Goal: Check status: Check status

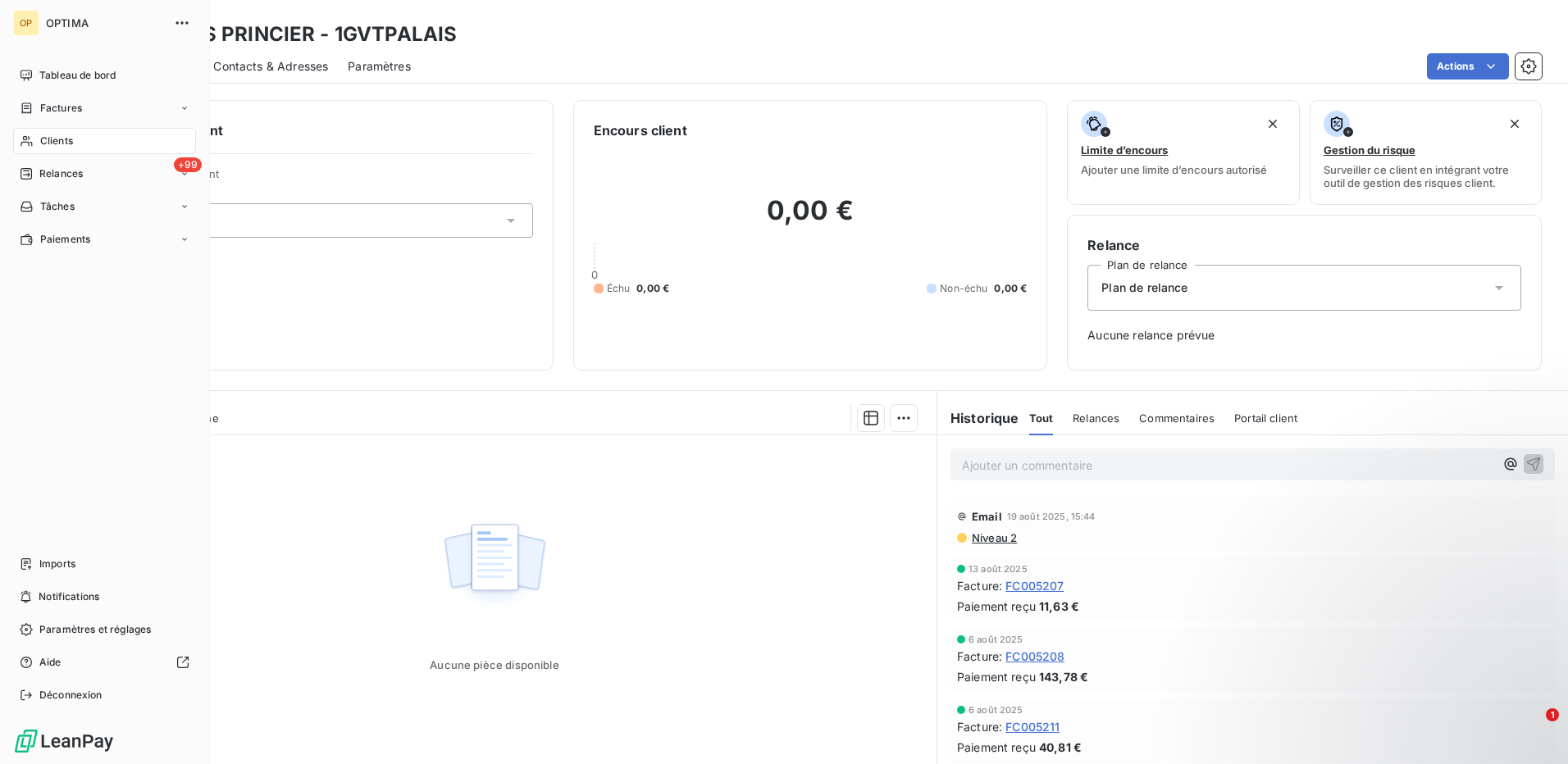
click at [69, 141] on span "Clients" at bounding box center [56, 140] width 32 height 15
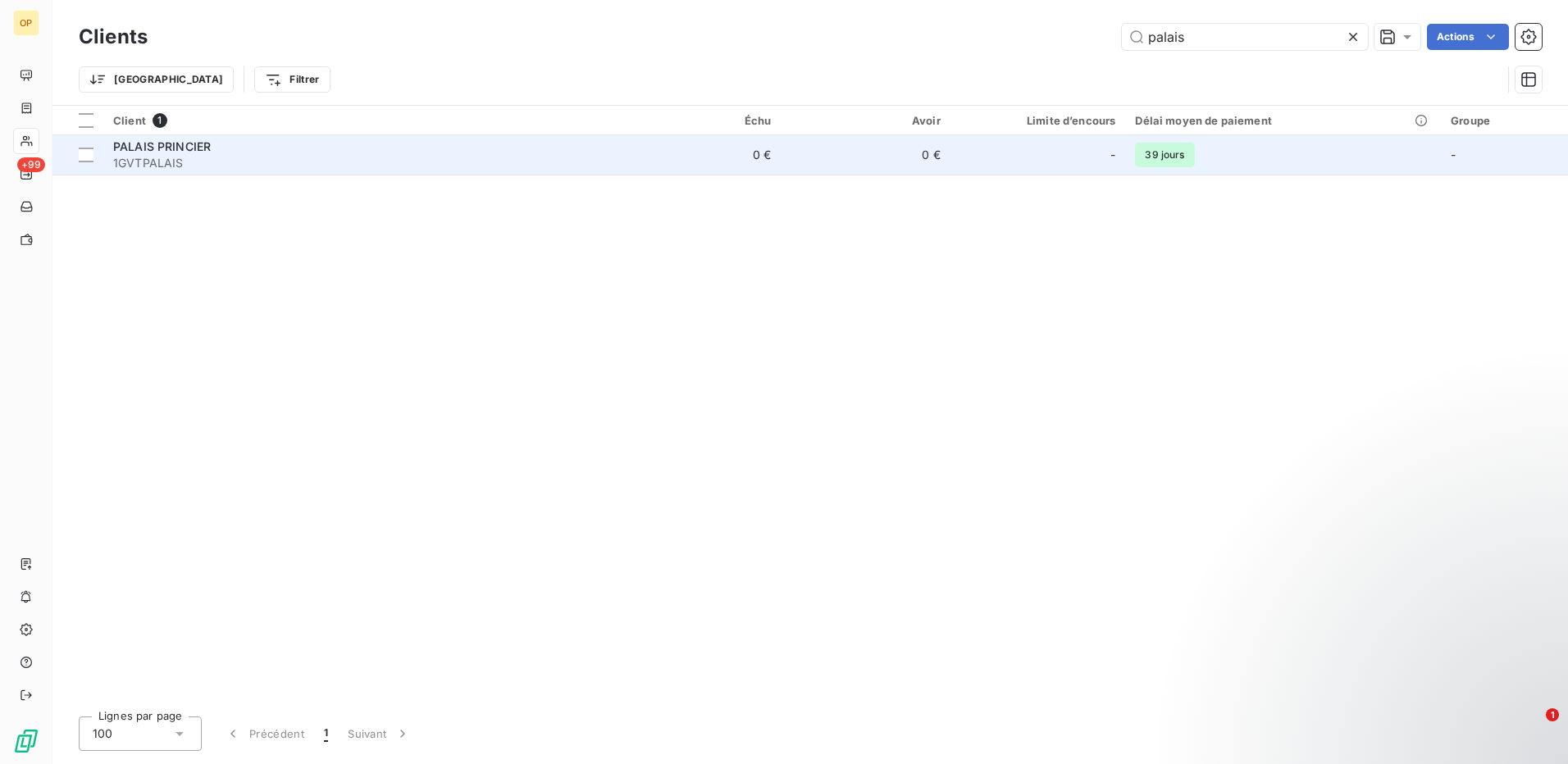
click at [746, 150] on td "0 €" at bounding box center [697, 155] width 170 height 39
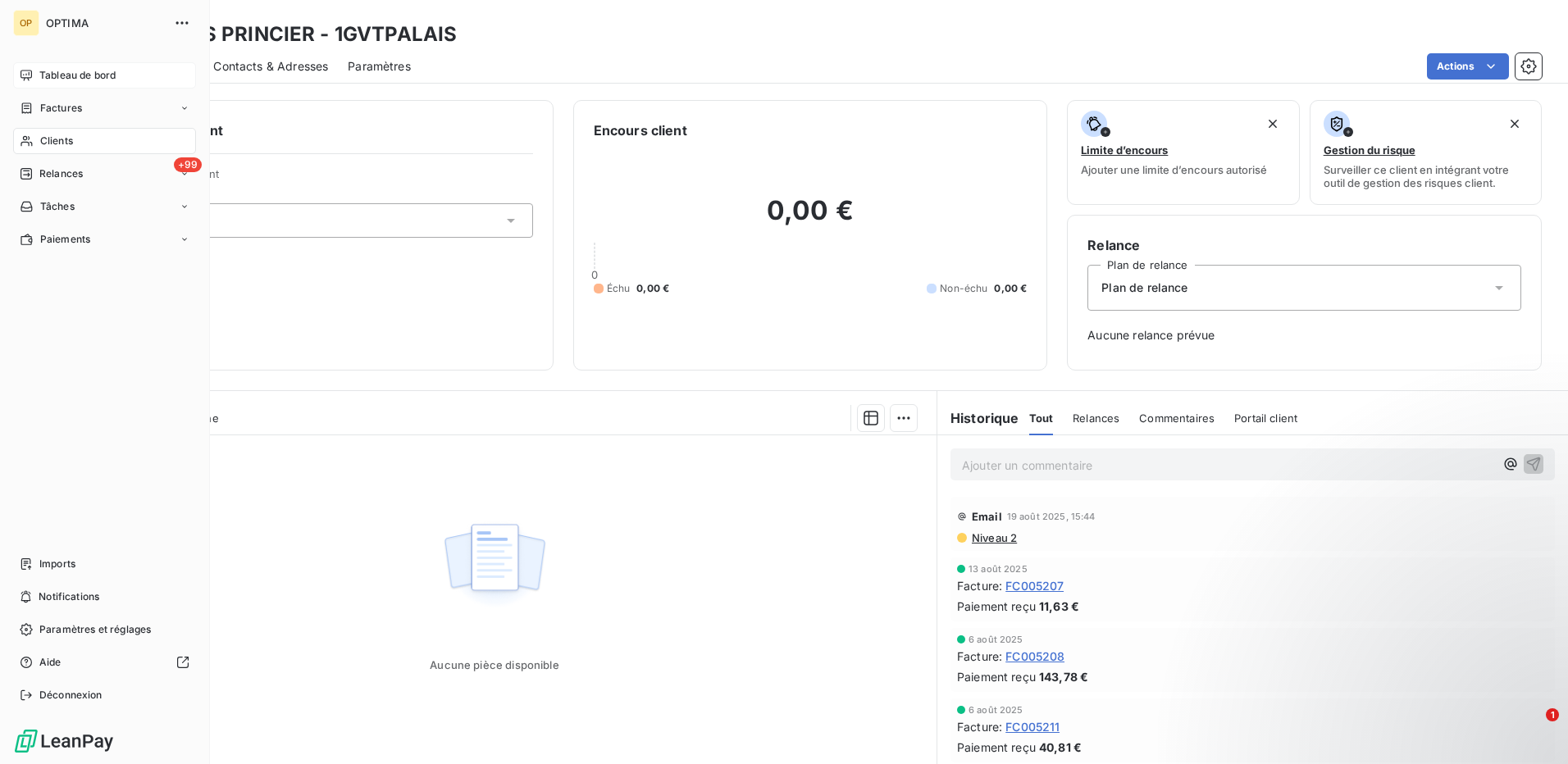
click at [65, 70] on span "Tableau de bord" at bounding box center [77, 75] width 76 height 15
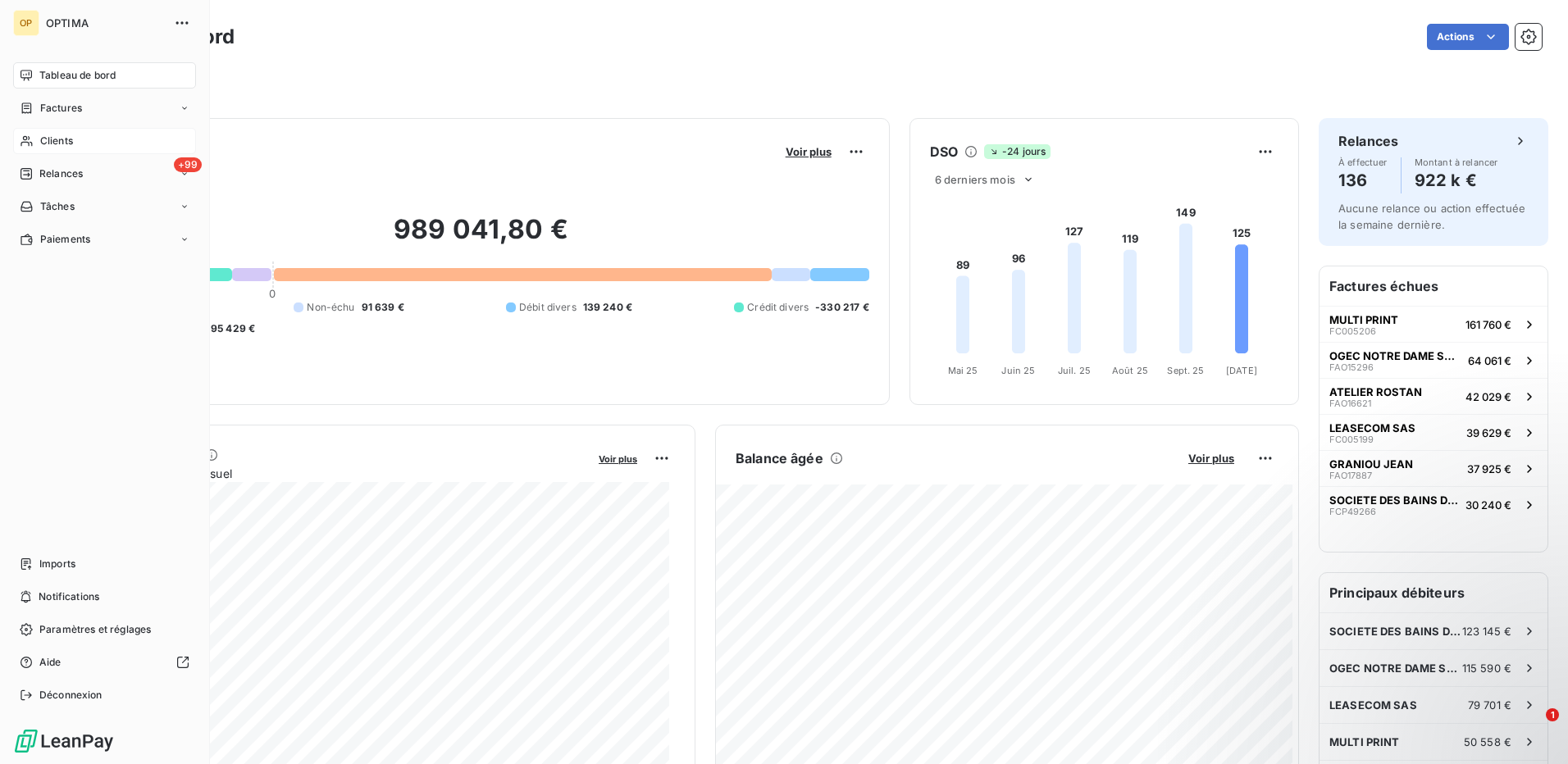
click at [62, 138] on span "Clients" at bounding box center [56, 140] width 32 height 15
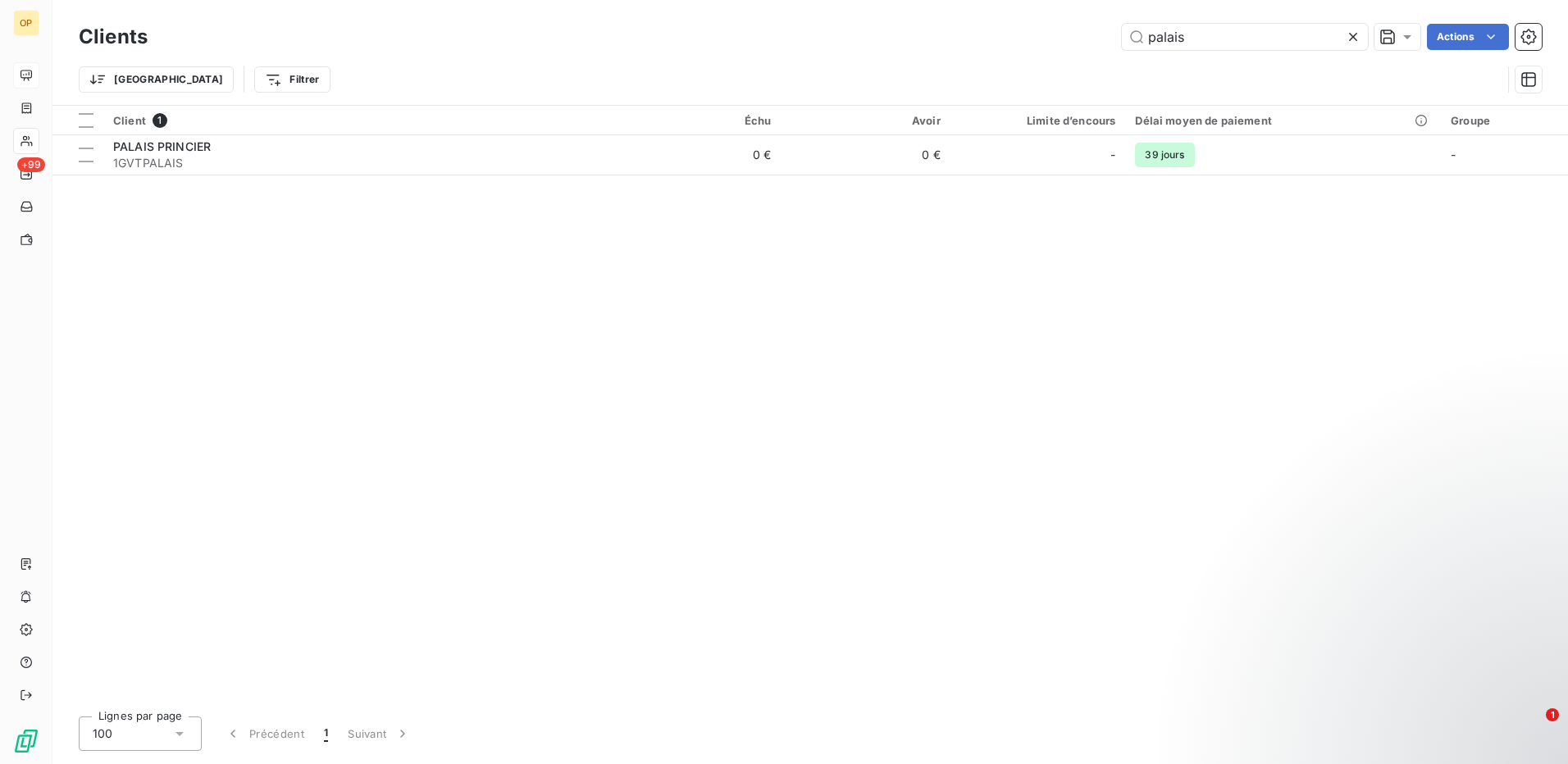
drag, startPoint x: 1240, startPoint y: 47, endPoint x: 1145, endPoint y: 53, distance: 95.2
click at [1145, 53] on div "Clients palais Actions" at bounding box center [810, 37] width 1463 height 34
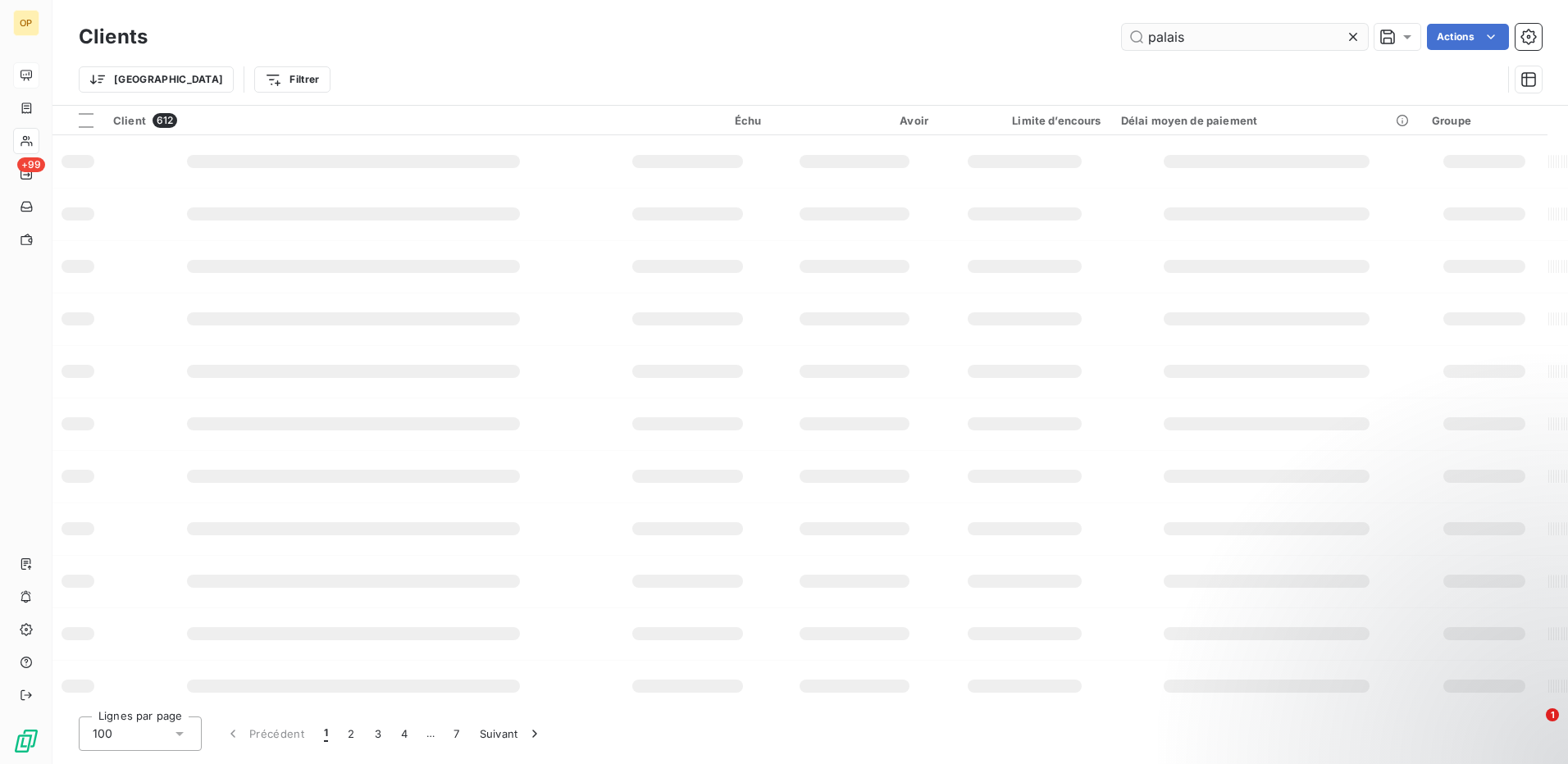
type input "palais"
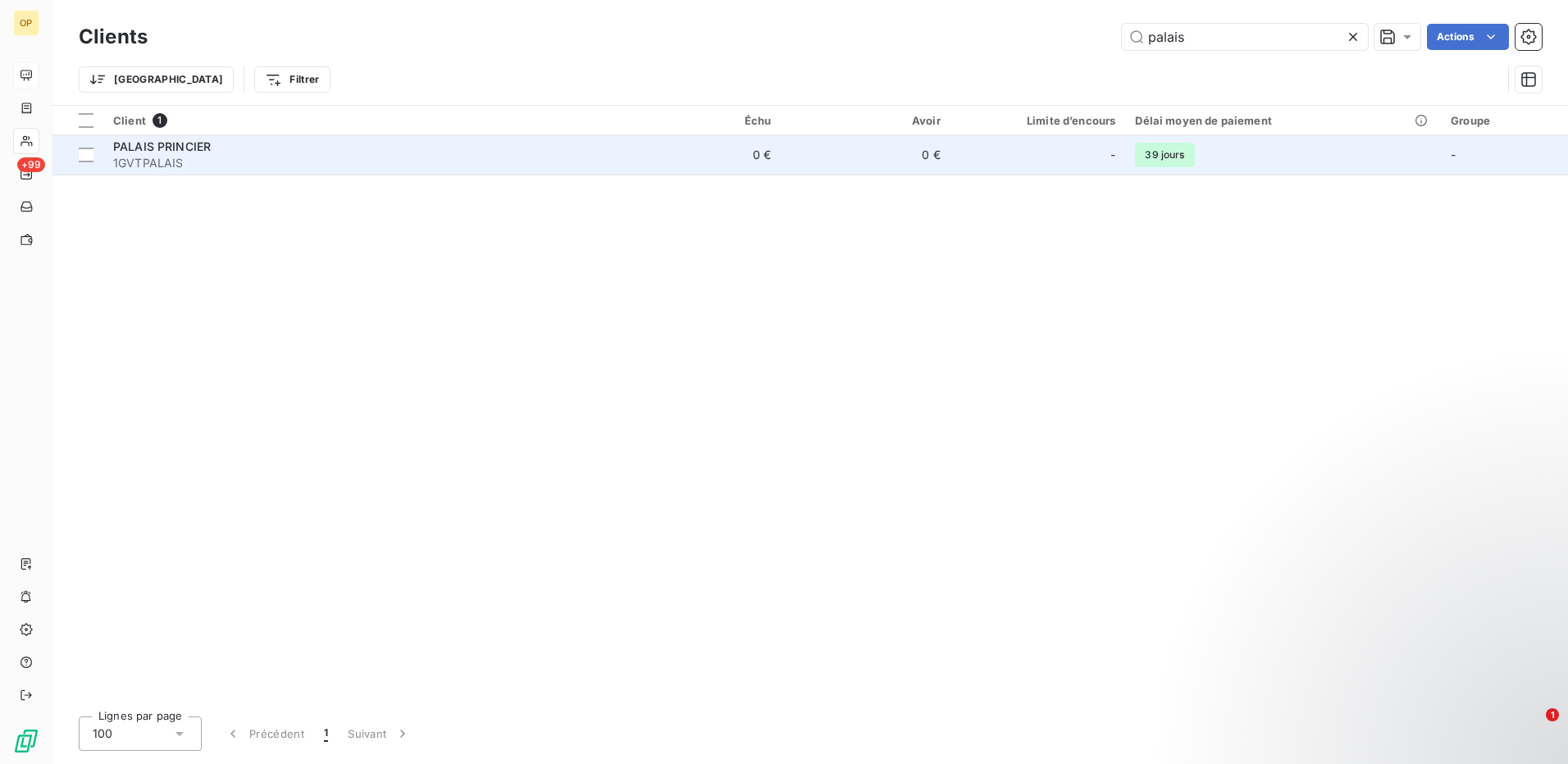
click at [837, 163] on td "0 €" at bounding box center [865, 155] width 170 height 39
